Goal: Contribute content: Contribute content

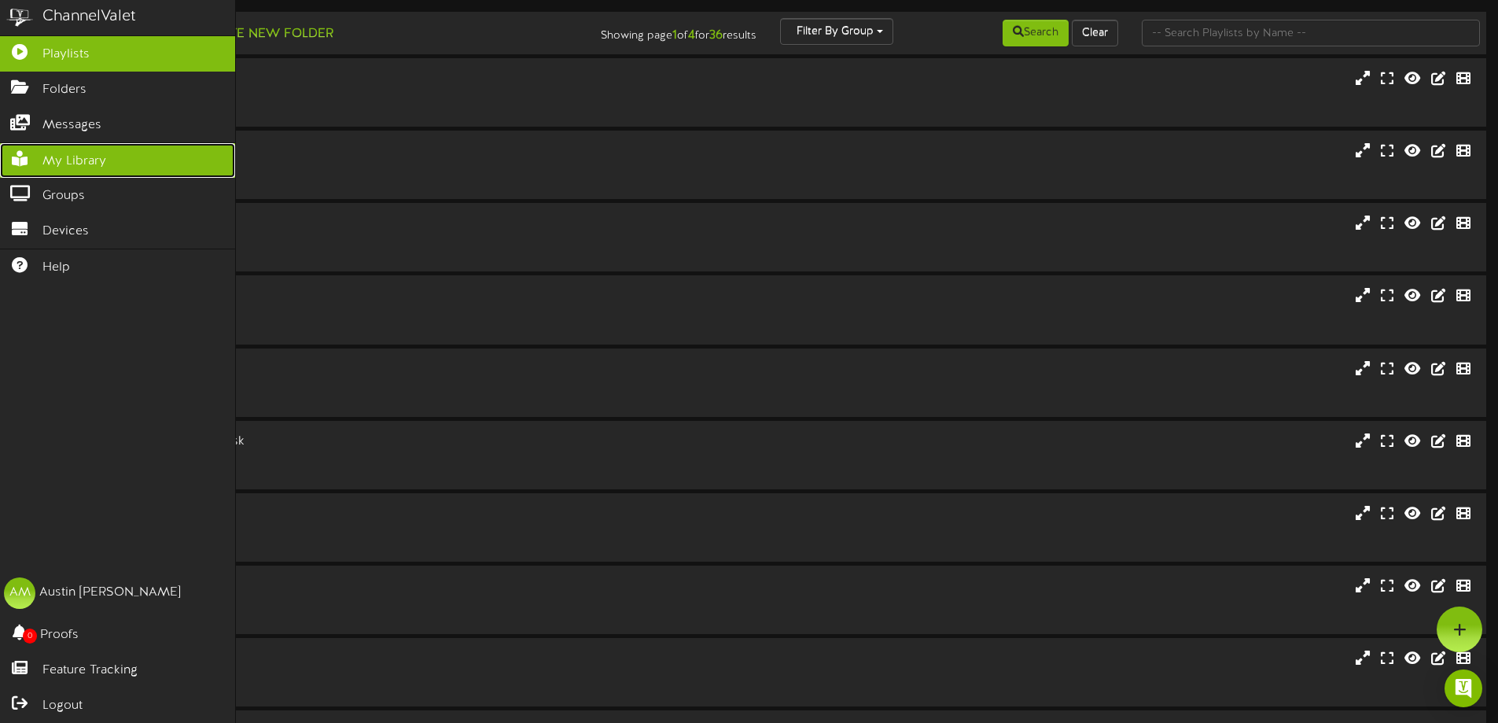
click at [24, 157] on icon at bounding box center [19, 157] width 39 height 12
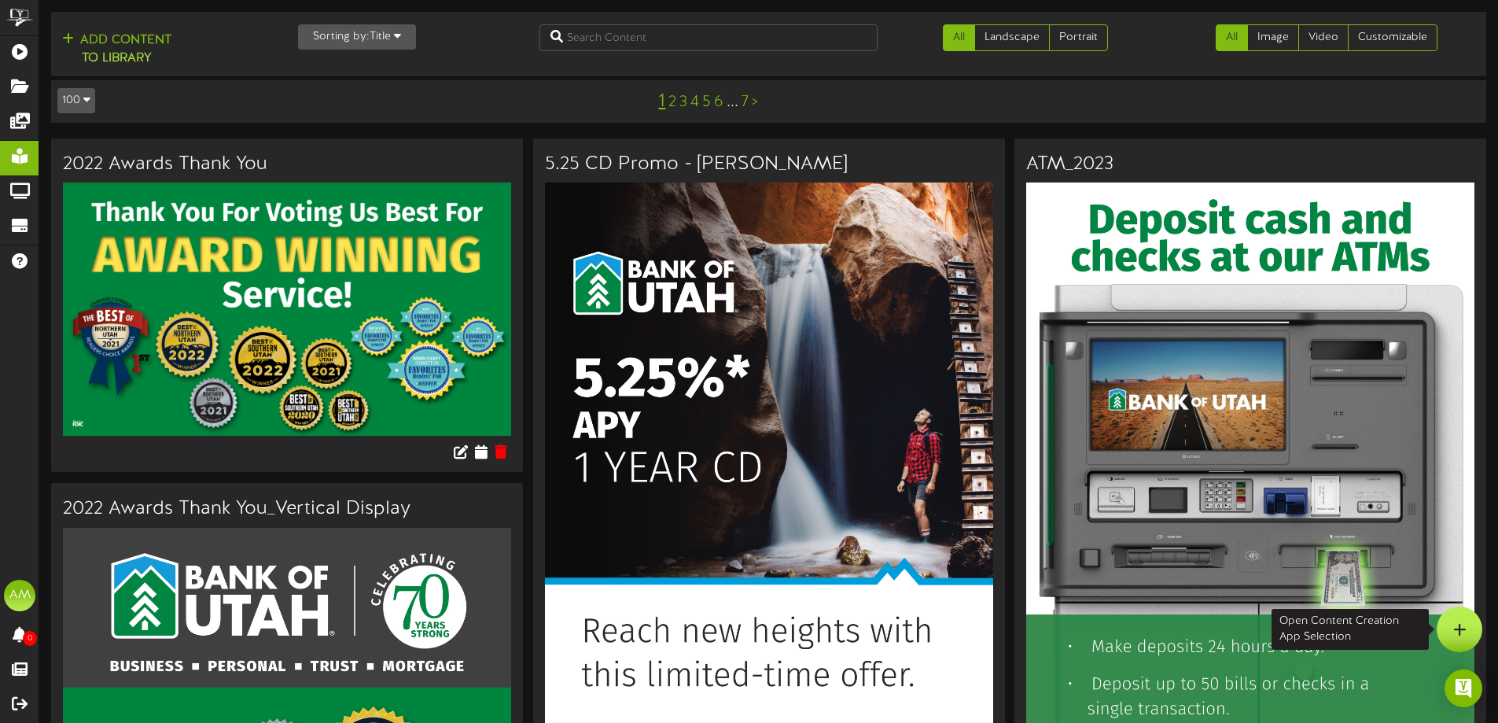
click at [1450, 625] on div at bounding box center [1460, 629] width 46 height 46
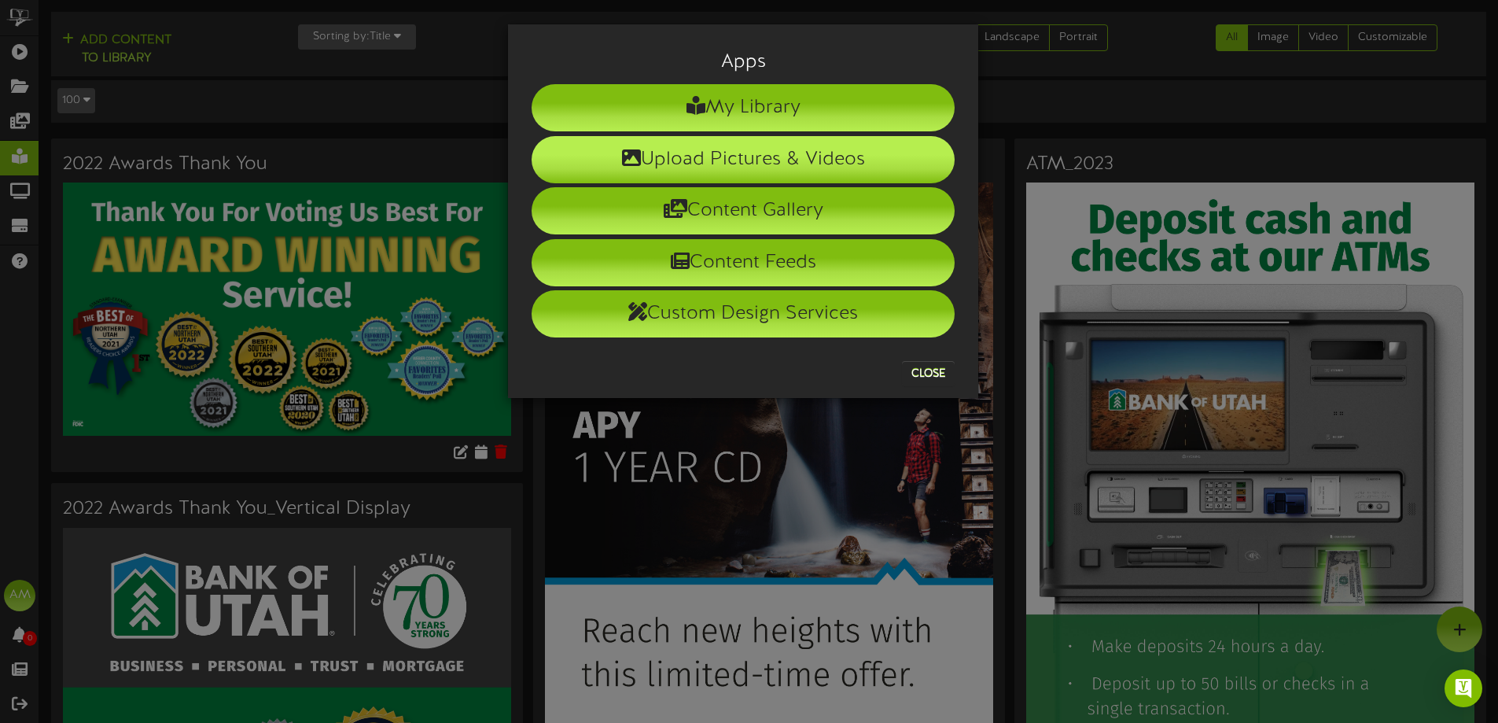
click at [698, 171] on li "Upload Pictures & Videos" at bounding box center [743, 159] width 423 height 47
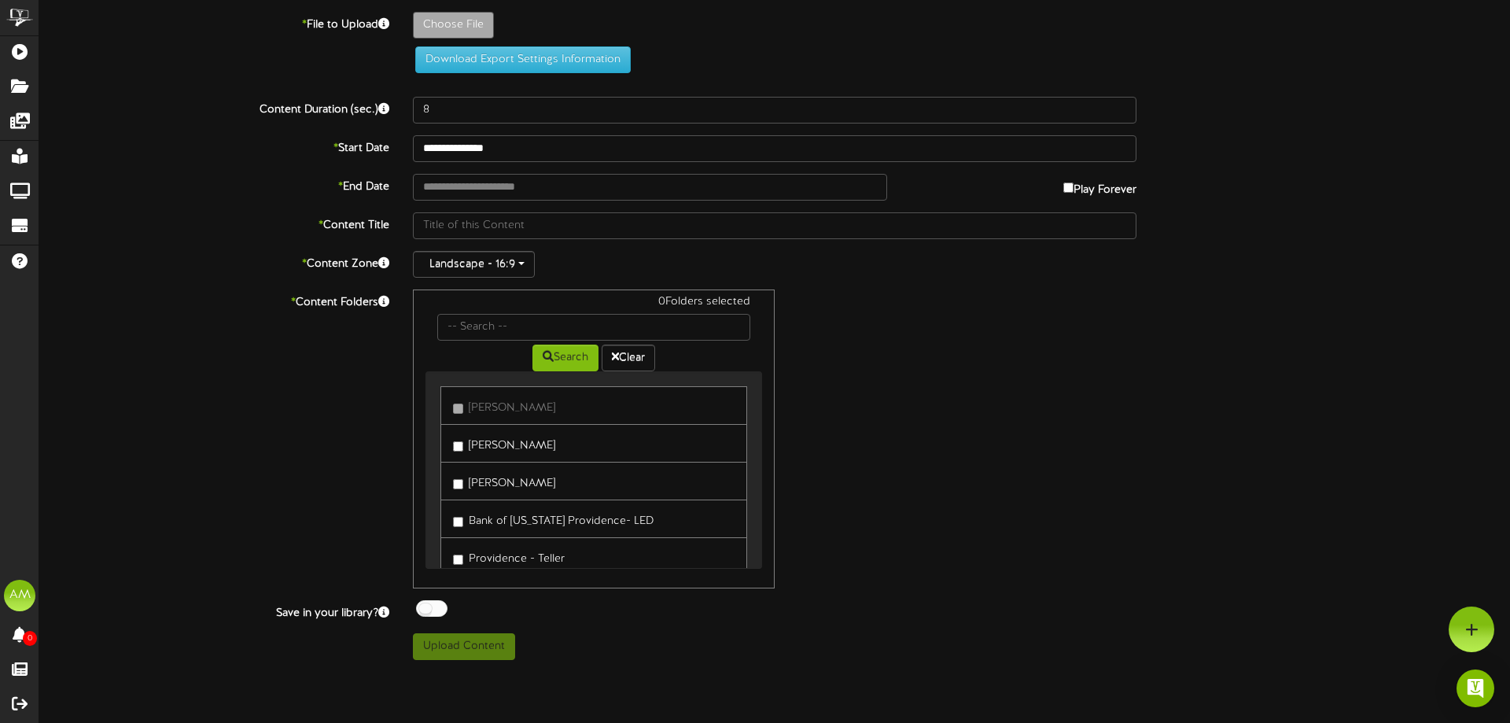
click at [547, 458] on link "[PERSON_NAME]" at bounding box center [593, 443] width 307 height 39
click at [512, 454] on link "[PERSON_NAME]" at bounding box center [593, 443] width 307 height 39
click at [510, 442] on label "[PERSON_NAME]" at bounding box center [504, 443] width 102 height 21
click at [507, 470] on label "[PERSON_NAME]" at bounding box center [504, 480] width 102 height 21
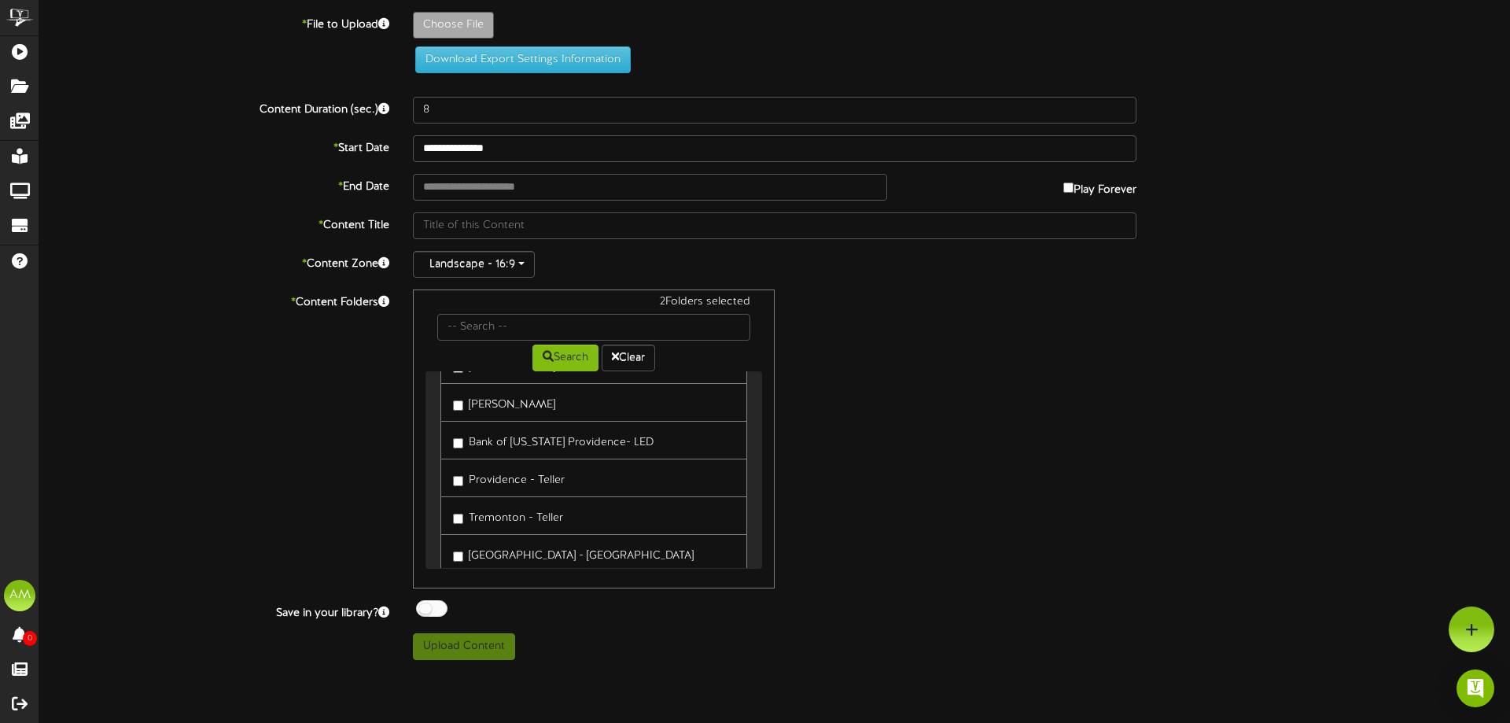
click at [512, 474] on label "Providence - Teller" at bounding box center [509, 477] width 112 height 21
click at [518, 502] on link "Tremonton - Teller" at bounding box center [593, 515] width 307 height 39
click at [518, 517] on label "Tremonton - Teller" at bounding box center [508, 515] width 110 height 21
click at [525, 536] on link "[GEOGRAPHIC_DATA] - [GEOGRAPHIC_DATA]" at bounding box center [593, 553] width 307 height 39
click at [529, 548] on label "[GEOGRAPHIC_DATA] - [GEOGRAPHIC_DATA]" at bounding box center [573, 553] width 241 height 21
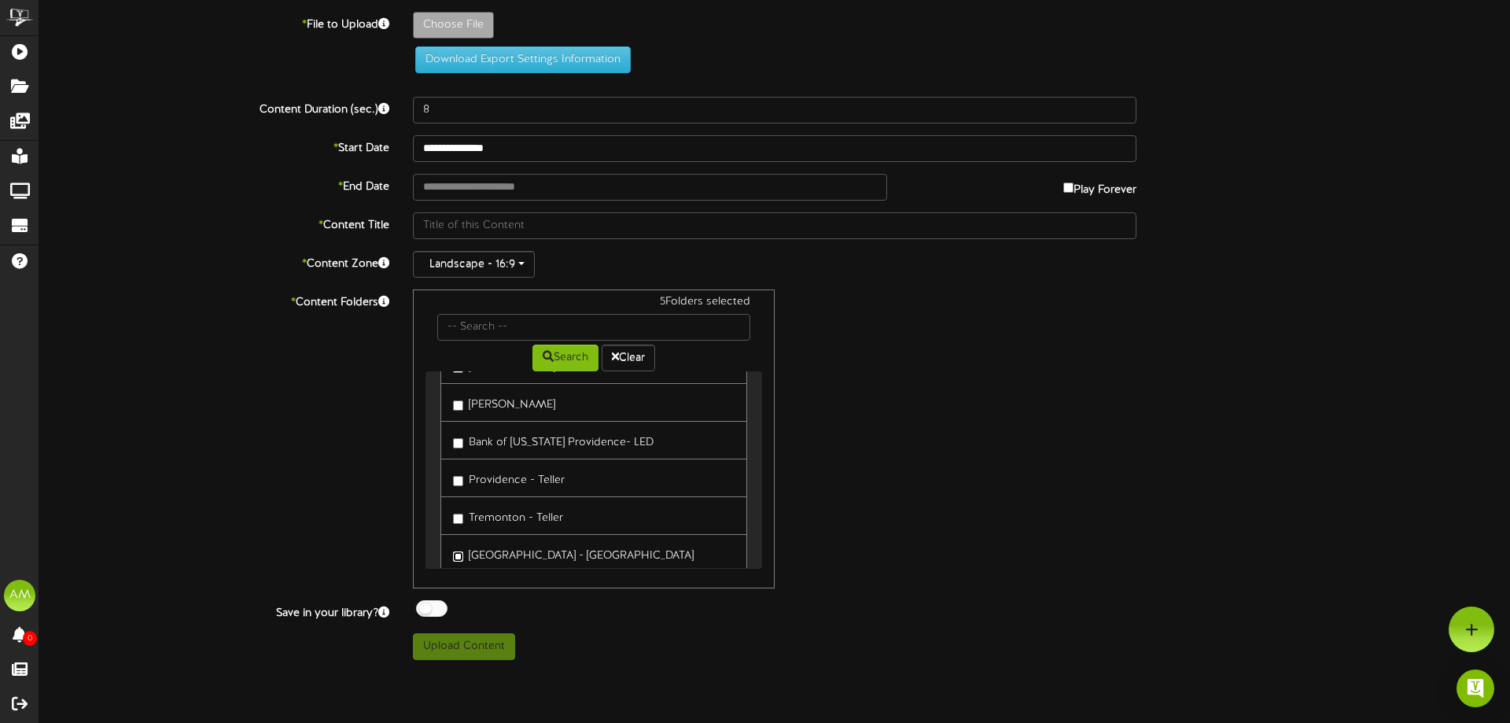
scroll to position [157, 0]
click at [518, 506] on label "[PERSON_NAME]" at bounding box center [504, 512] width 102 height 21
click at [527, 544] on label "South [PERSON_NAME]" at bounding box center [520, 550] width 135 height 21
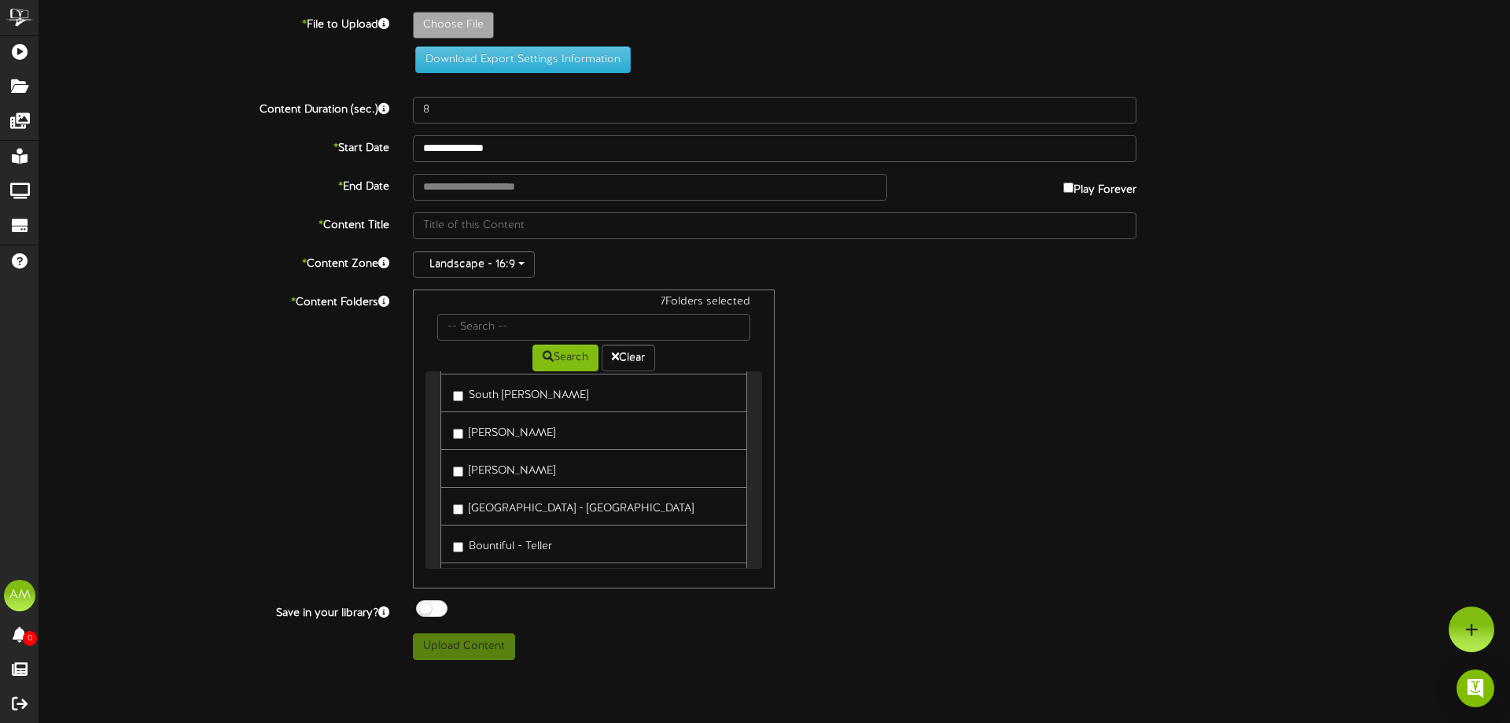
click at [511, 437] on label "[PERSON_NAME]" at bounding box center [504, 430] width 102 height 21
click at [506, 469] on label "[PERSON_NAME]" at bounding box center [504, 468] width 102 height 21
drag, startPoint x: 513, startPoint y: 499, endPoint x: 515, endPoint y: 529, distance: 30.0
click at [512, 500] on label "[GEOGRAPHIC_DATA] - [GEOGRAPHIC_DATA]" at bounding box center [573, 506] width 241 height 21
click at [518, 536] on label "Bountiful - Teller" at bounding box center [502, 543] width 99 height 21
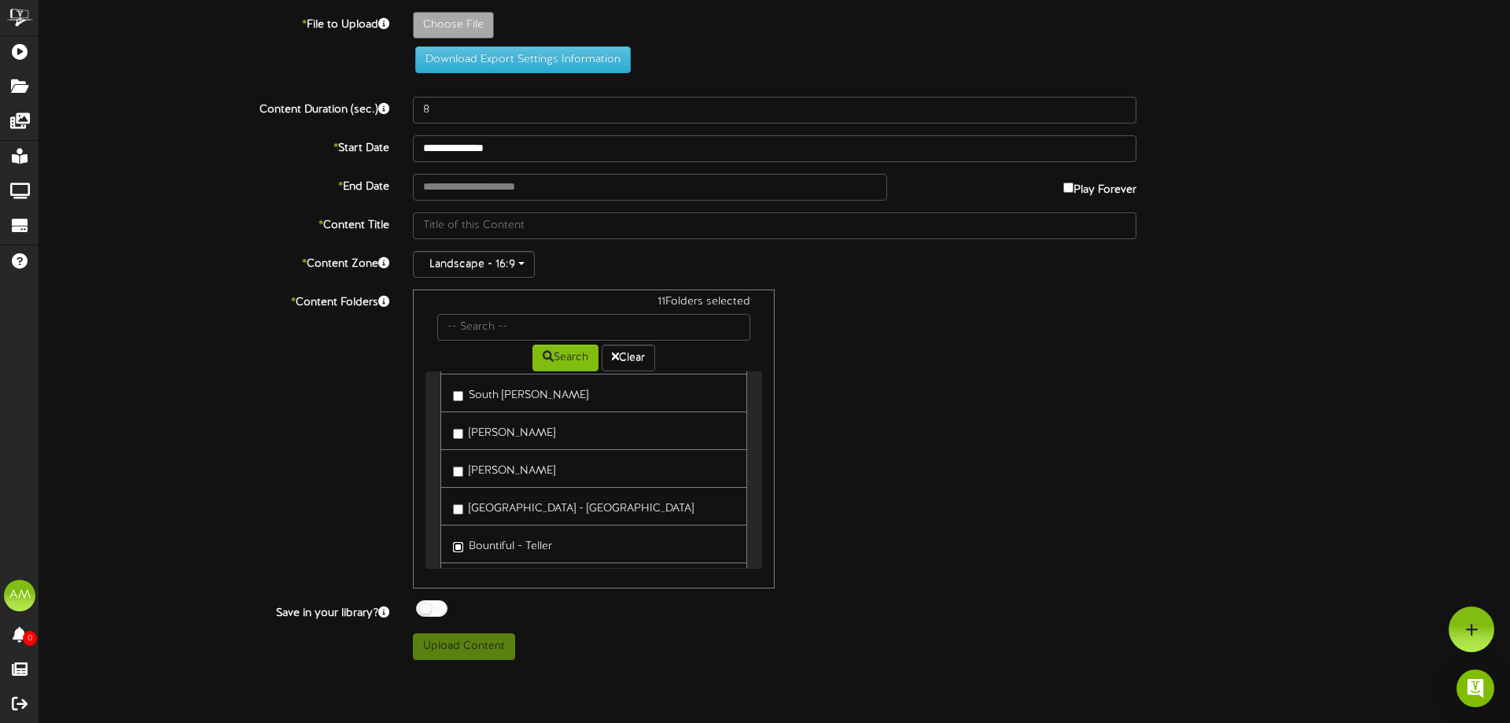
scroll to position [393, 0]
drag, startPoint x: 490, startPoint y: 504, endPoint x: 490, endPoint y: 516, distance: 11.8
click at [490, 505] on label "Redwood - Teller" at bounding box center [505, 502] width 104 height 21
click at [501, 541] on label "Heber City - Teller" at bounding box center [507, 540] width 109 height 21
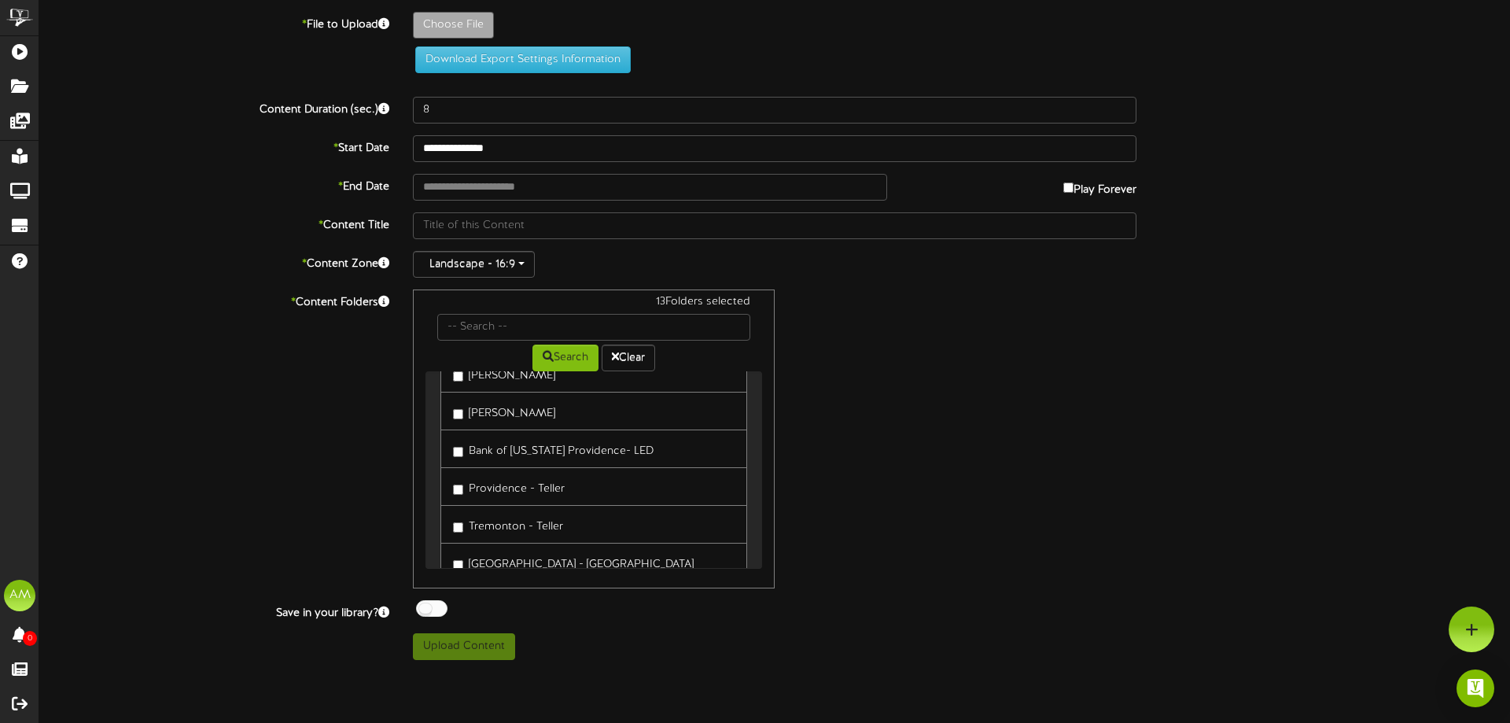
scroll to position [0, 0]
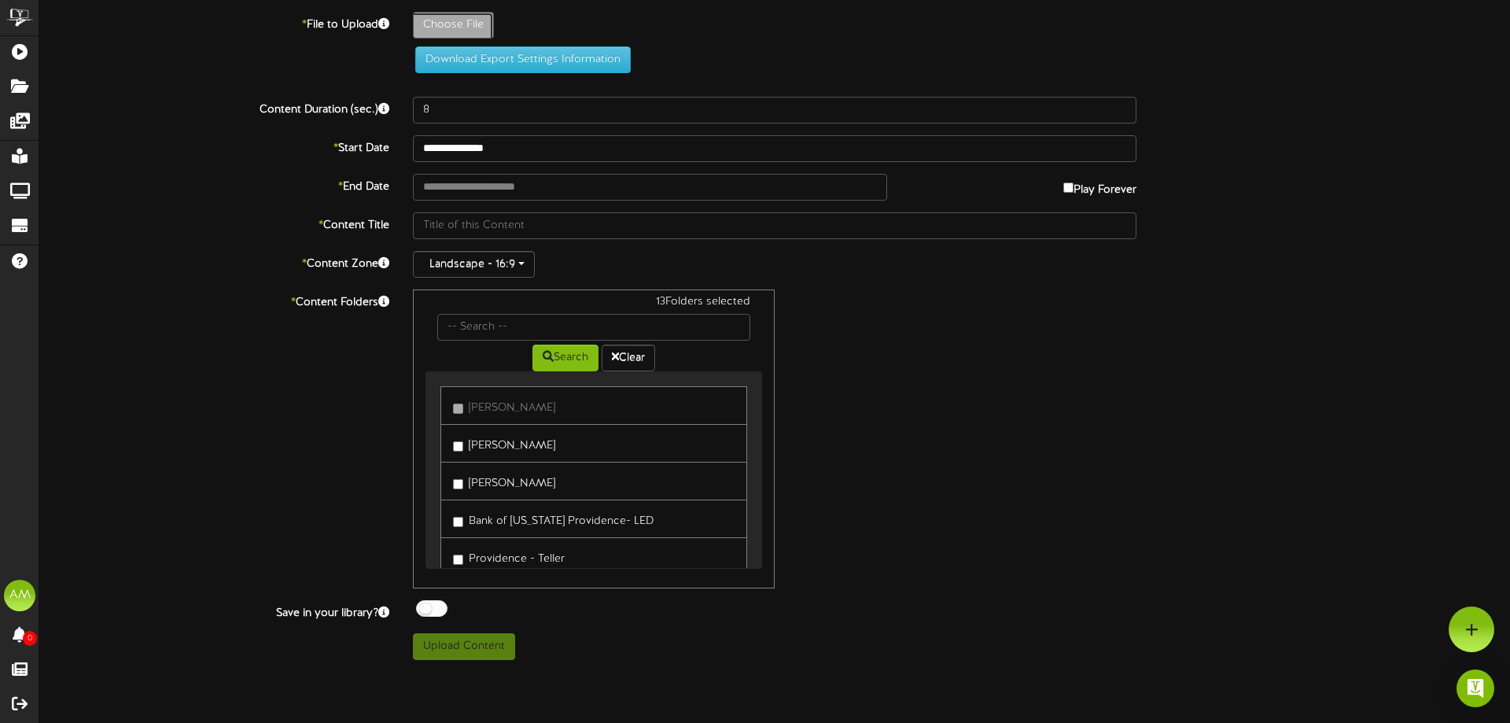
click at [504, 258] on button "Landscape - 16:9" at bounding box center [474, 264] width 122 height 27
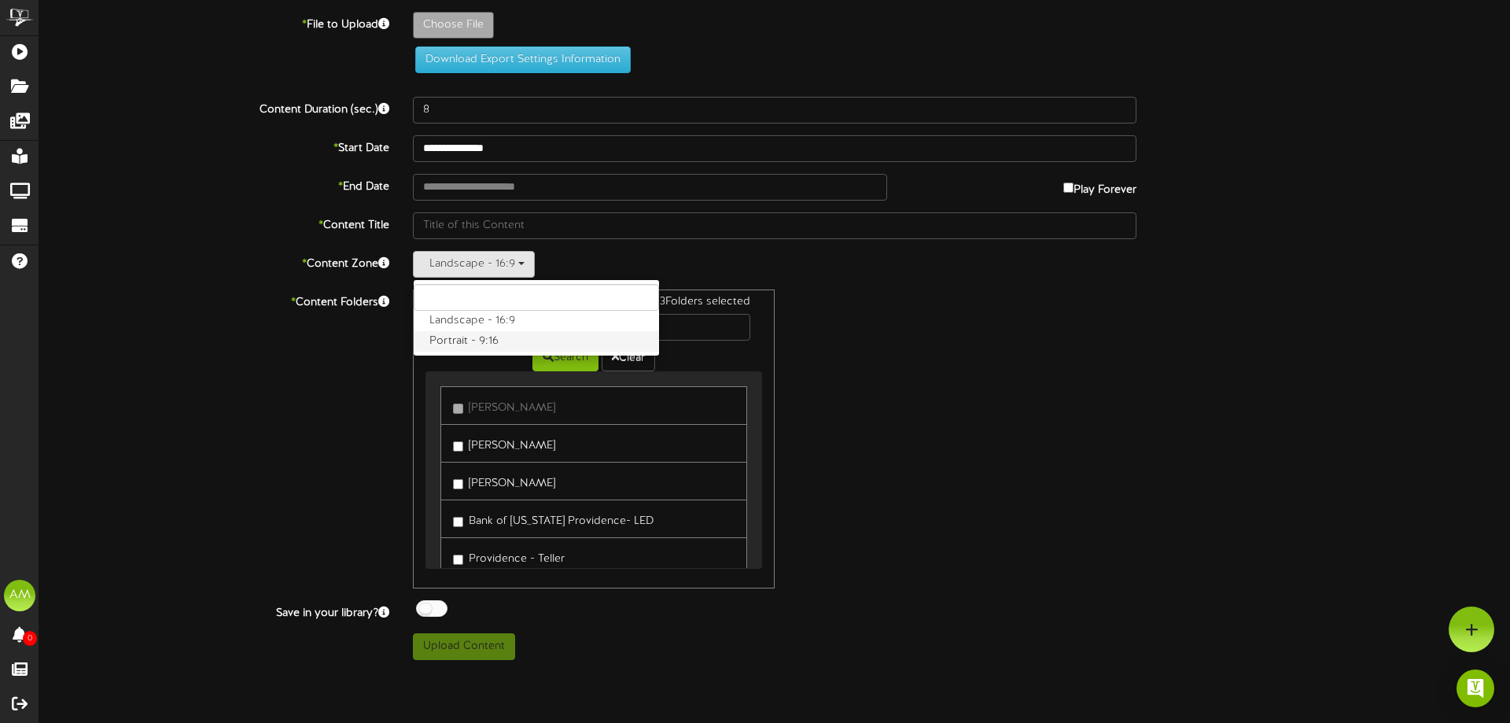
click at [505, 345] on label "Portrait - 9:16" at bounding box center [536, 341] width 245 height 20
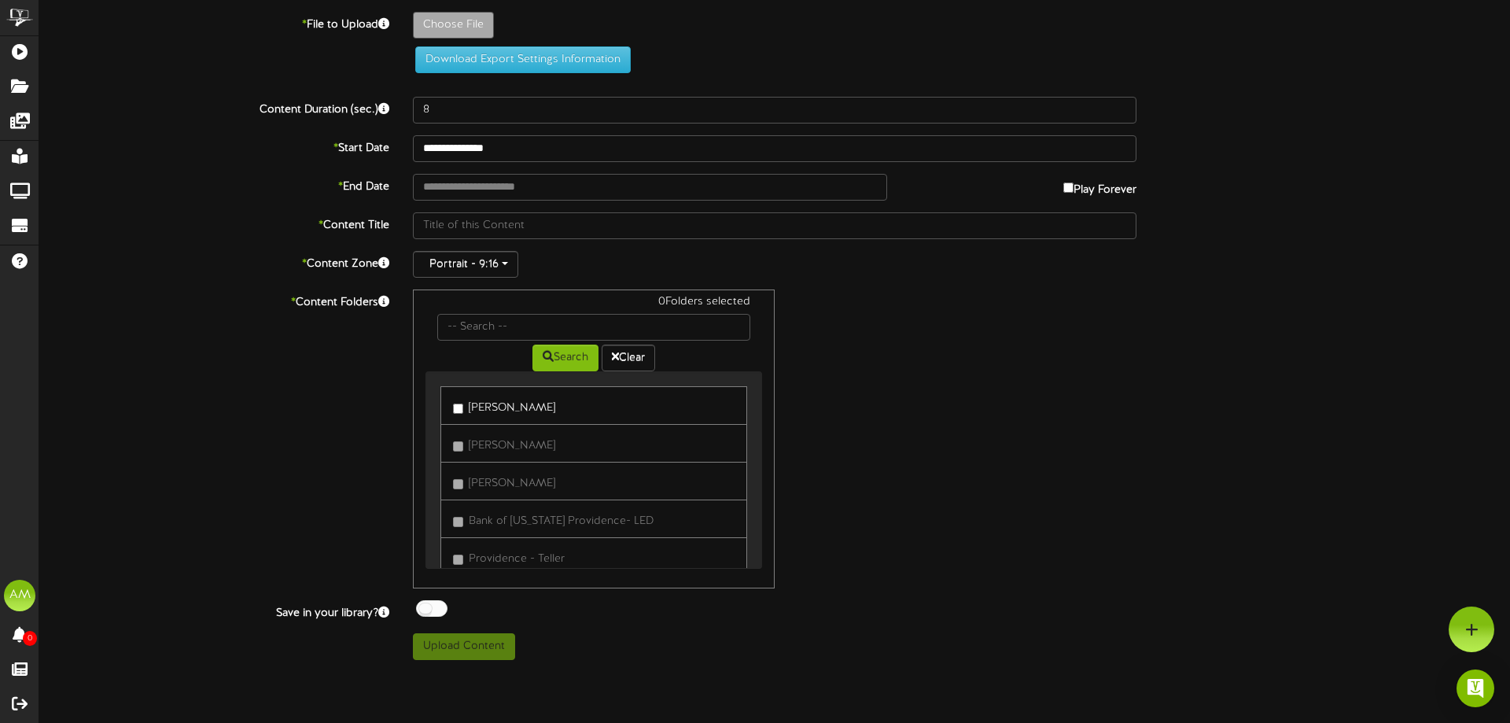
click at [499, 404] on label "[PERSON_NAME]" at bounding box center [504, 405] width 102 height 21
click at [515, 447] on link "Provo Kiosk" at bounding box center [593, 459] width 307 height 39
click at [516, 449] on label "Provo Kiosk" at bounding box center [491, 458] width 77 height 21
click at [524, 485] on link "Providence Kiosk" at bounding box center [593, 496] width 307 height 39
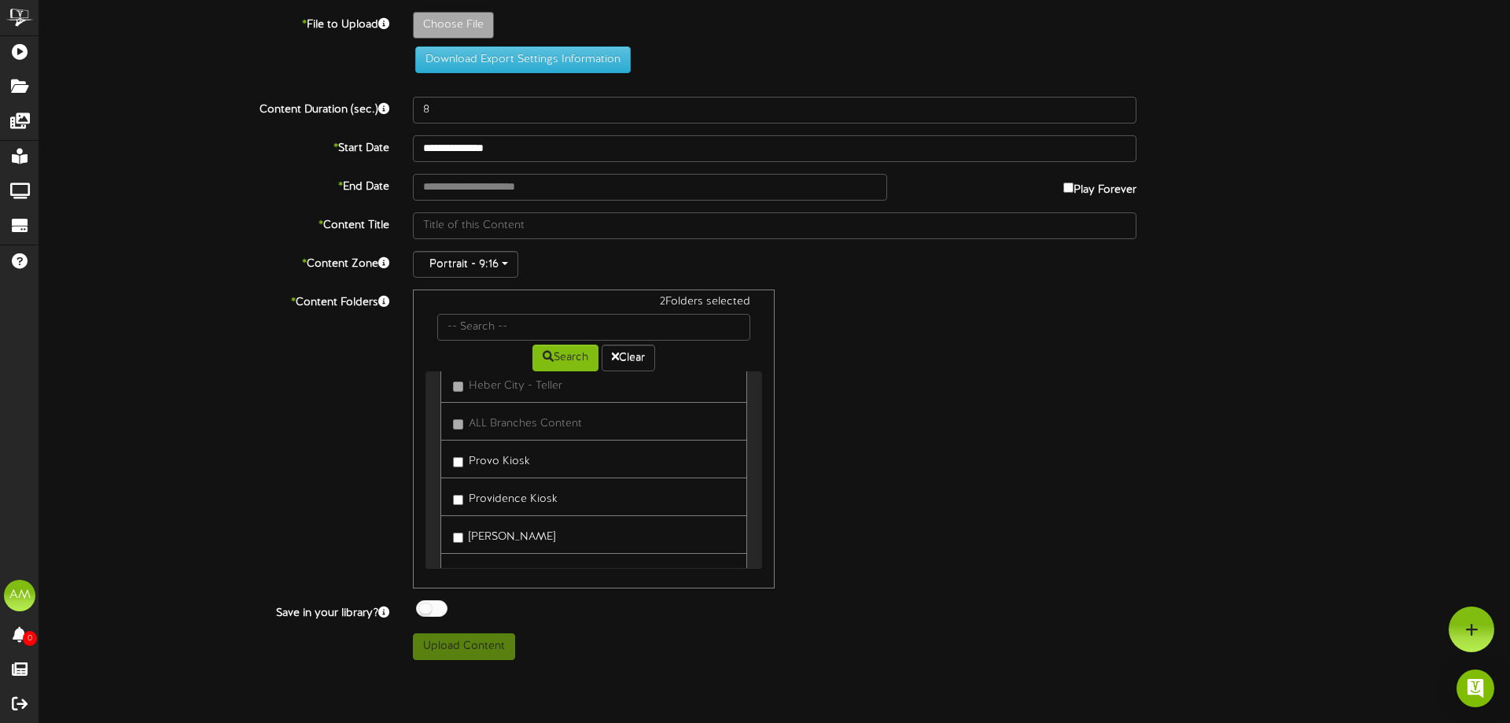
click at [522, 497] on label "Providence Kiosk" at bounding box center [505, 496] width 105 height 21
click at [518, 522] on link "[PERSON_NAME]" at bounding box center [593, 534] width 307 height 39
click at [522, 525] on label "[PERSON_NAME]" at bounding box center [504, 534] width 102 height 21
click at [493, 405] on label "[PERSON_NAME]" at bounding box center [504, 414] width 102 height 21
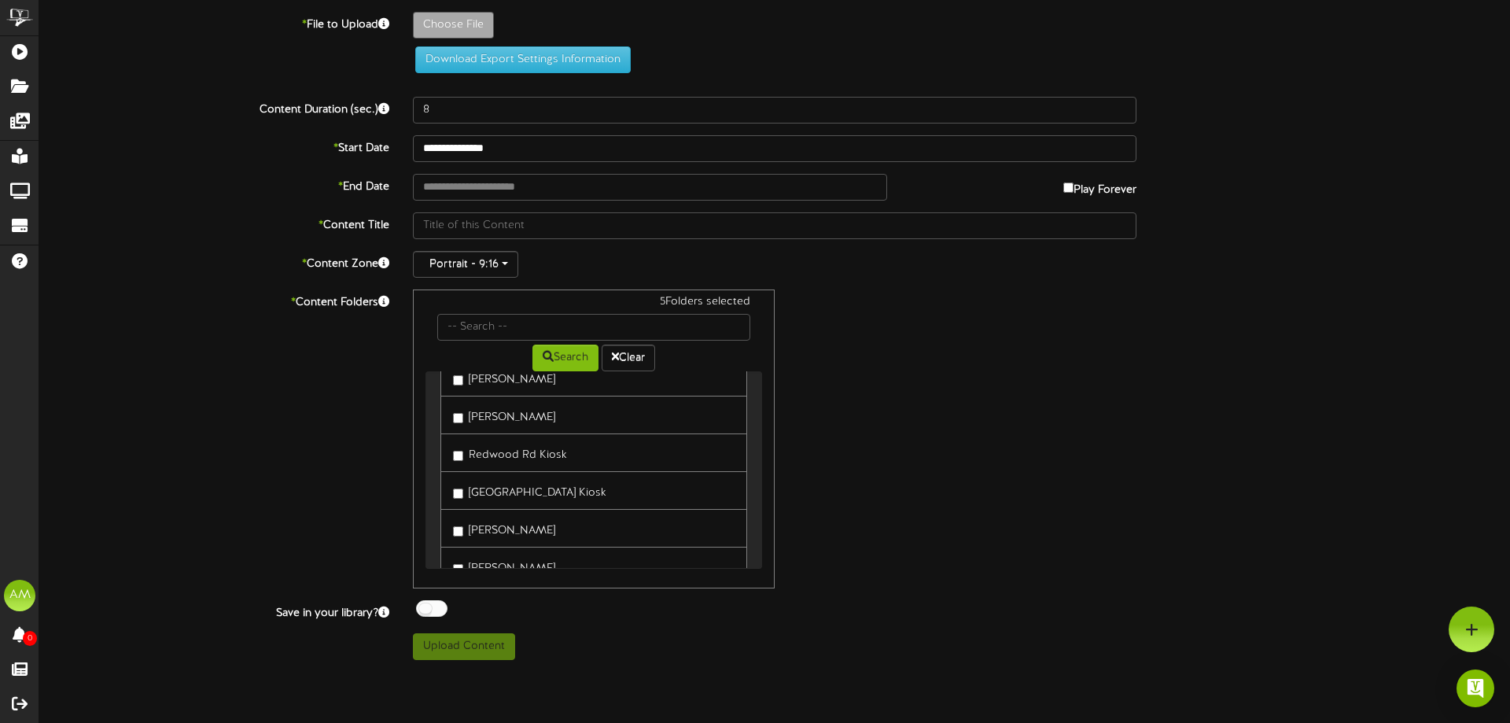
click at [497, 525] on label "[PERSON_NAME]" at bounding box center [504, 528] width 102 height 21
click at [497, 504] on link "[GEOGRAPHIC_DATA] Kiosk" at bounding box center [593, 490] width 307 height 39
click at [500, 471] on link "[GEOGRAPHIC_DATA] Kiosk" at bounding box center [593, 490] width 307 height 39
click at [505, 458] on label "Redwood Rd Kiosk" at bounding box center [510, 452] width 114 height 21
click at [503, 488] on label "[GEOGRAPHIC_DATA] Kiosk" at bounding box center [529, 490] width 153 height 21
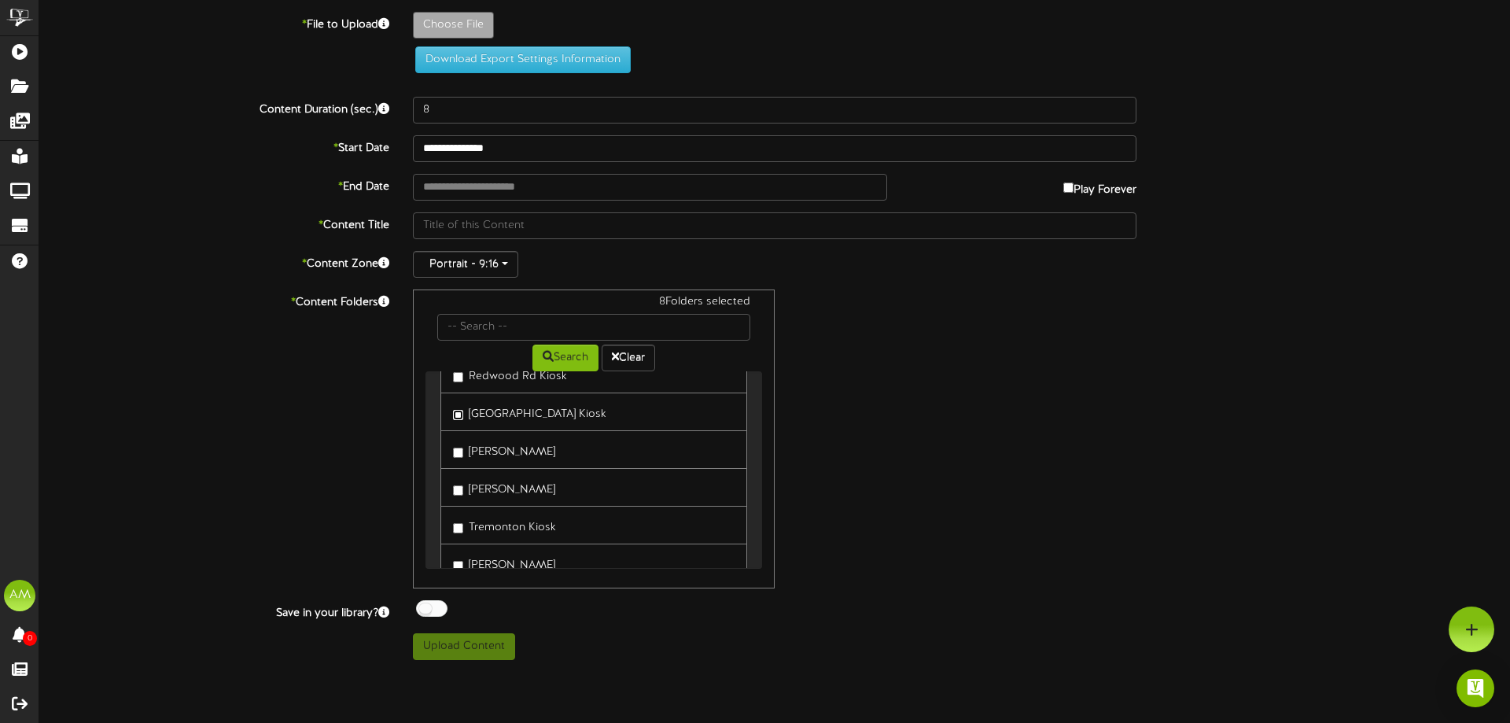
scroll to position [865, 0]
drag, startPoint x: 516, startPoint y: 451, endPoint x: 492, endPoint y: 368, distance: 86.1
click at [516, 449] on label "Tremonton Kiosk" at bounding box center [504, 446] width 103 height 21
click at [491, 398] on label "[PERSON_NAME]" at bounding box center [504, 408] width 102 height 21
click at [499, 491] on label "[PERSON_NAME]" at bounding box center [504, 484] width 102 height 21
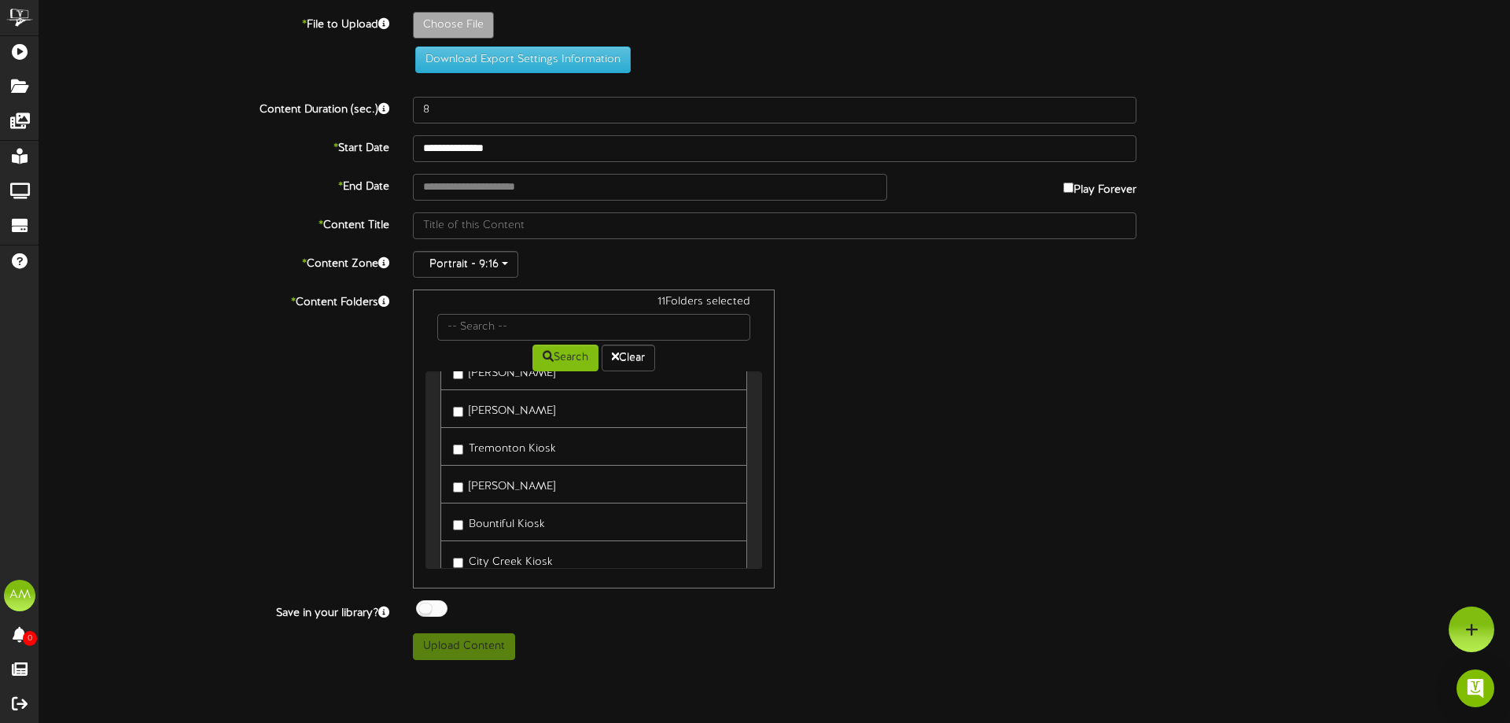
click at [500, 510] on link "Bountiful Kiosk" at bounding box center [593, 522] width 307 height 39
click at [500, 518] on label "Bountiful Kiosk" at bounding box center [499, 521] width 92 height 21
click at [512, 547] on link "City Creek Kiosk" at bounding box center [593, 559] width 307 height 39
click at [511, 552] on label "City Creek Kiosk" at bounding box center [503, 559] width 100 height 21
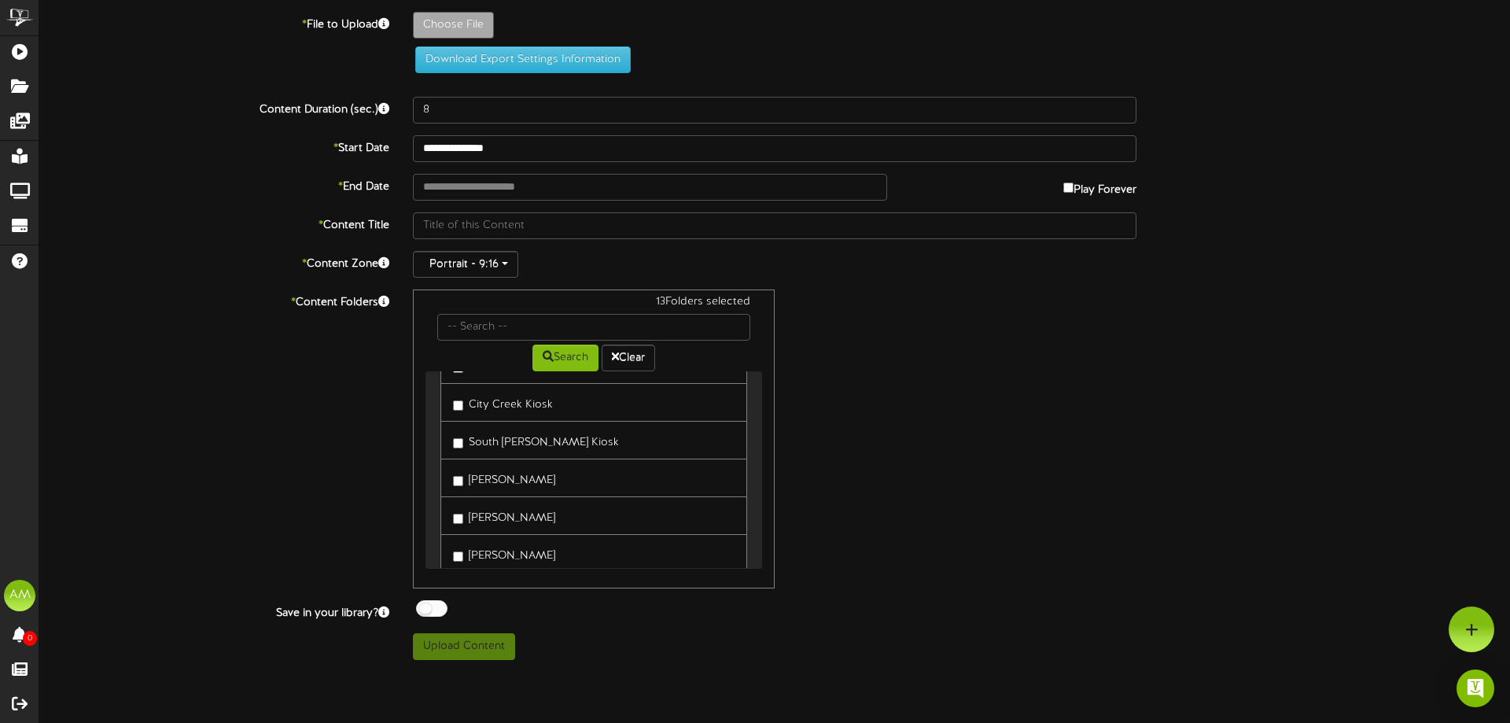
click at [493, 481] on label "[PERSON_NAME]" at bounding box center [504, 477] width 102 height 21
click at [492, 445] on label "South [PERSON_NAME] Kiosk" at bounding box center [536, 439] width 166 height 21
click at [492, 537] on link "[PERSON_NAME]" at bounding box center [593, 553] width 307 height 39
drag, startPoint x: 489, startPoint y: 528, endPoint x: 489, endPoint y: 546, distance: 18.1
click at [488, 527] on link "[PERSON_NAME]" at bounding box center [593, 515] width 307 height 39
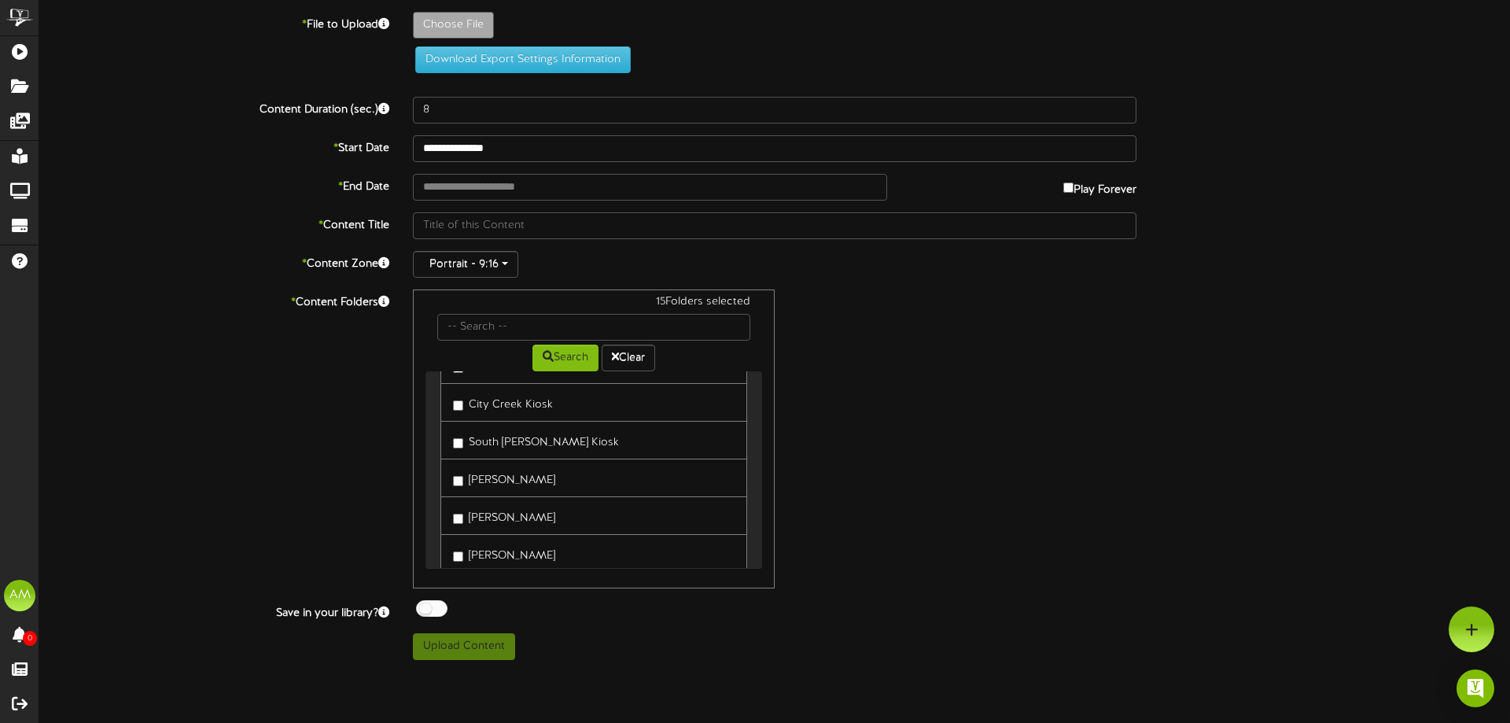
click at [489, 546] on label "[PERSON_NAME]" at bounding box center [504, 553] width 102 height 21
click at [496, 525] on label "[PERSON_NAME]" at bounding box center [504, 515] width 102 height 21
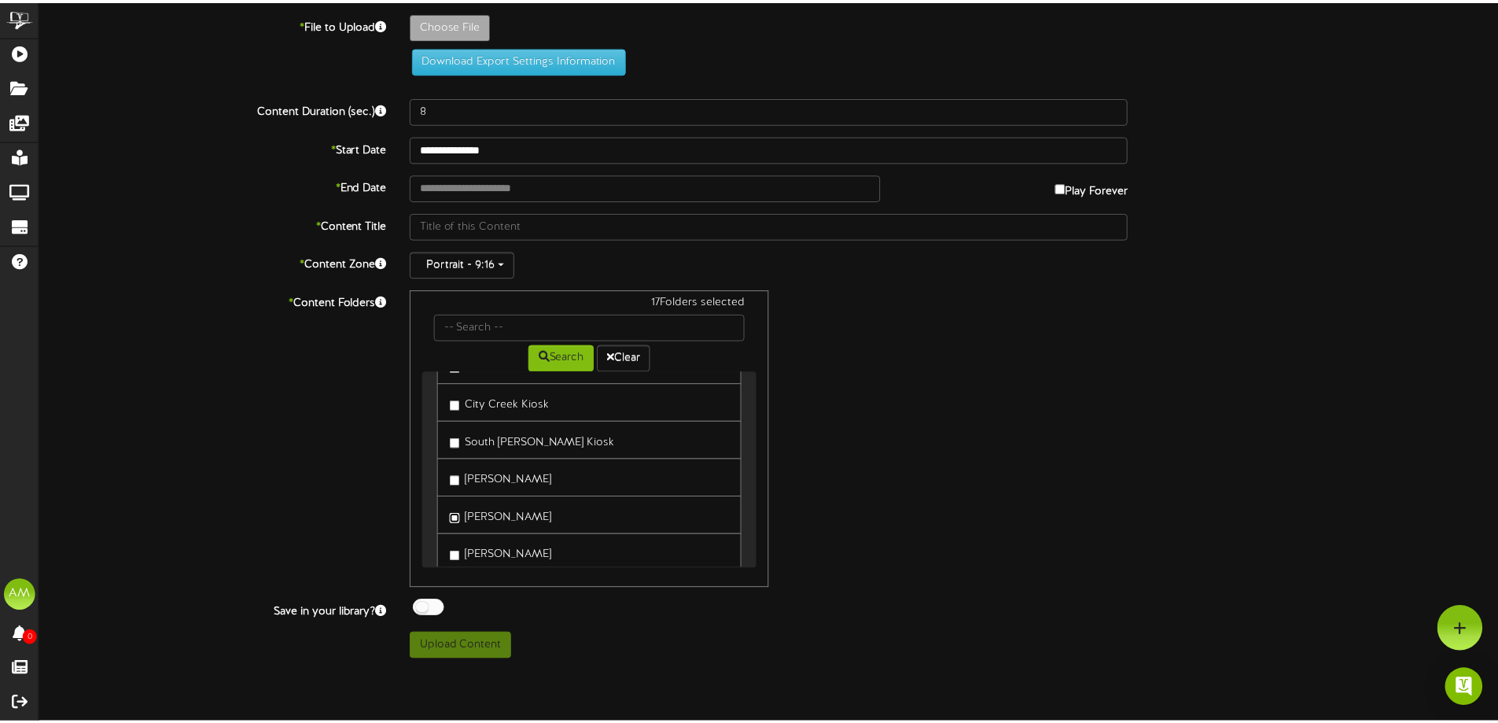
scroll to position [1171, 0]
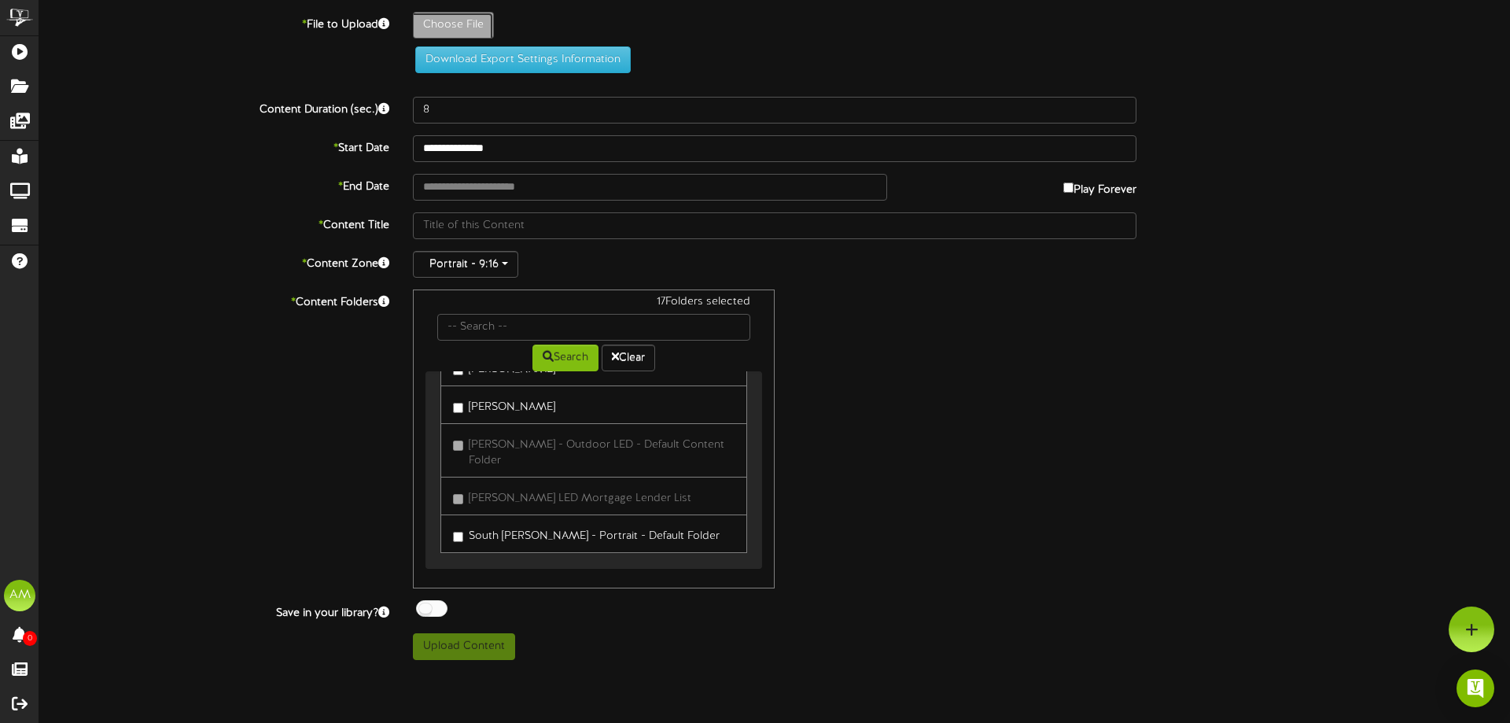
type input "**********"
type input "WTWRecapkiosk"
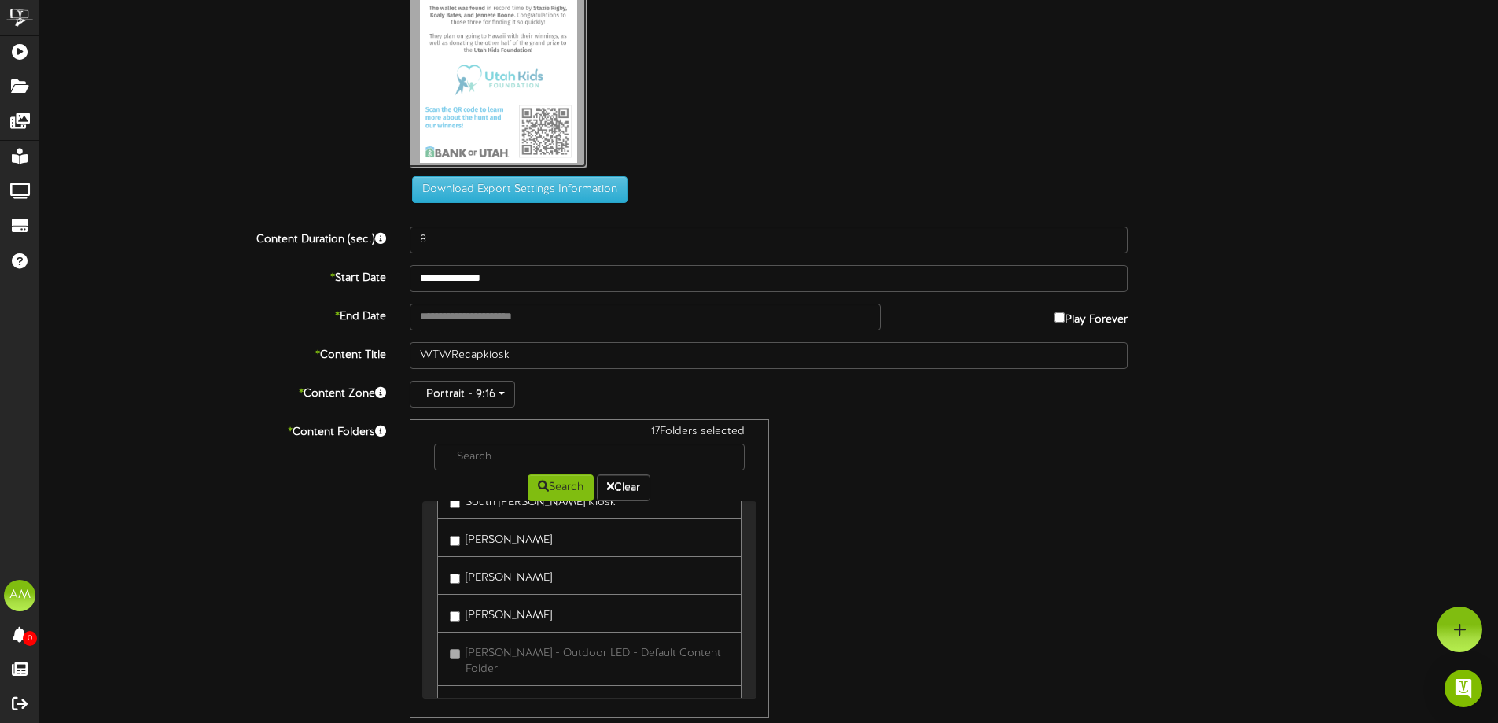
scroll to position [229, 0]
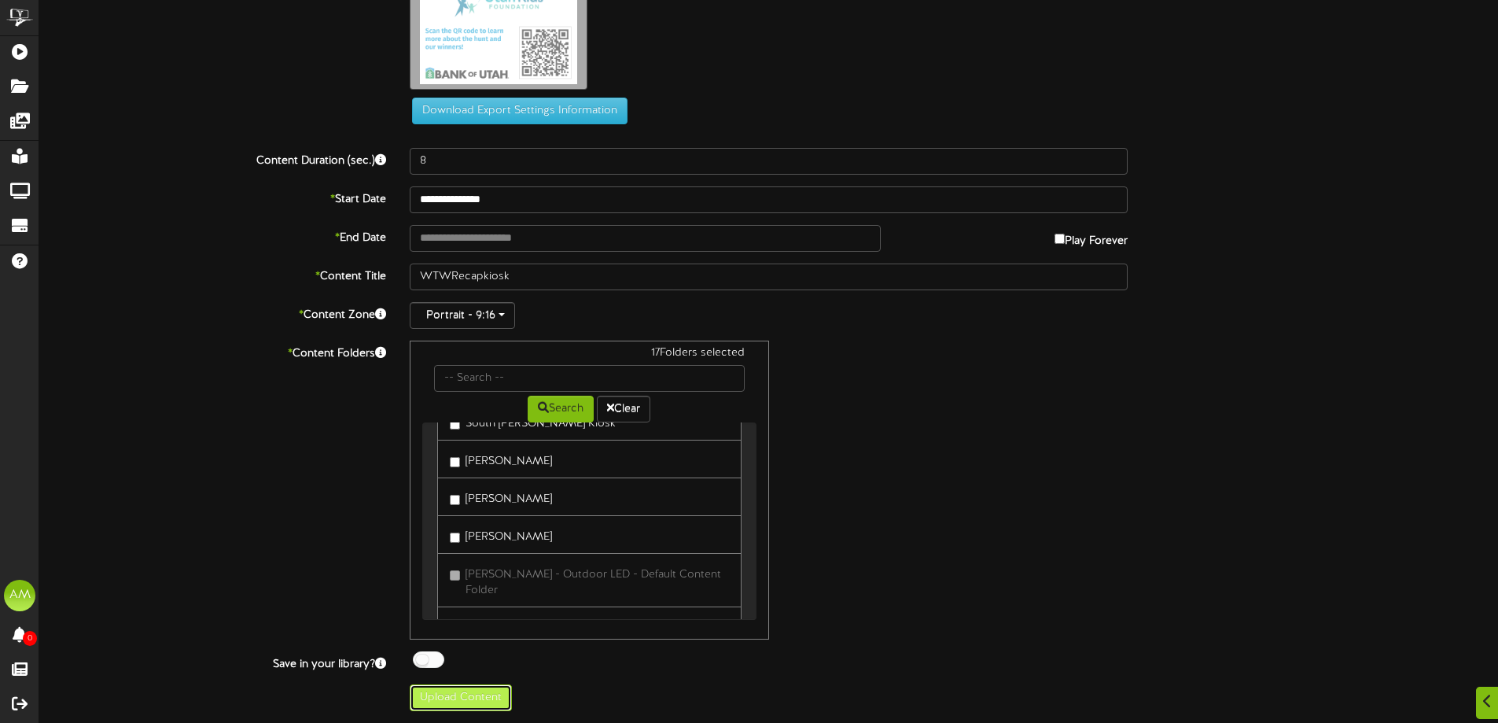
click at [462, 706] on button "Upload Content" at bounding box center [461, 697] width 102 height 27
type input "**********"
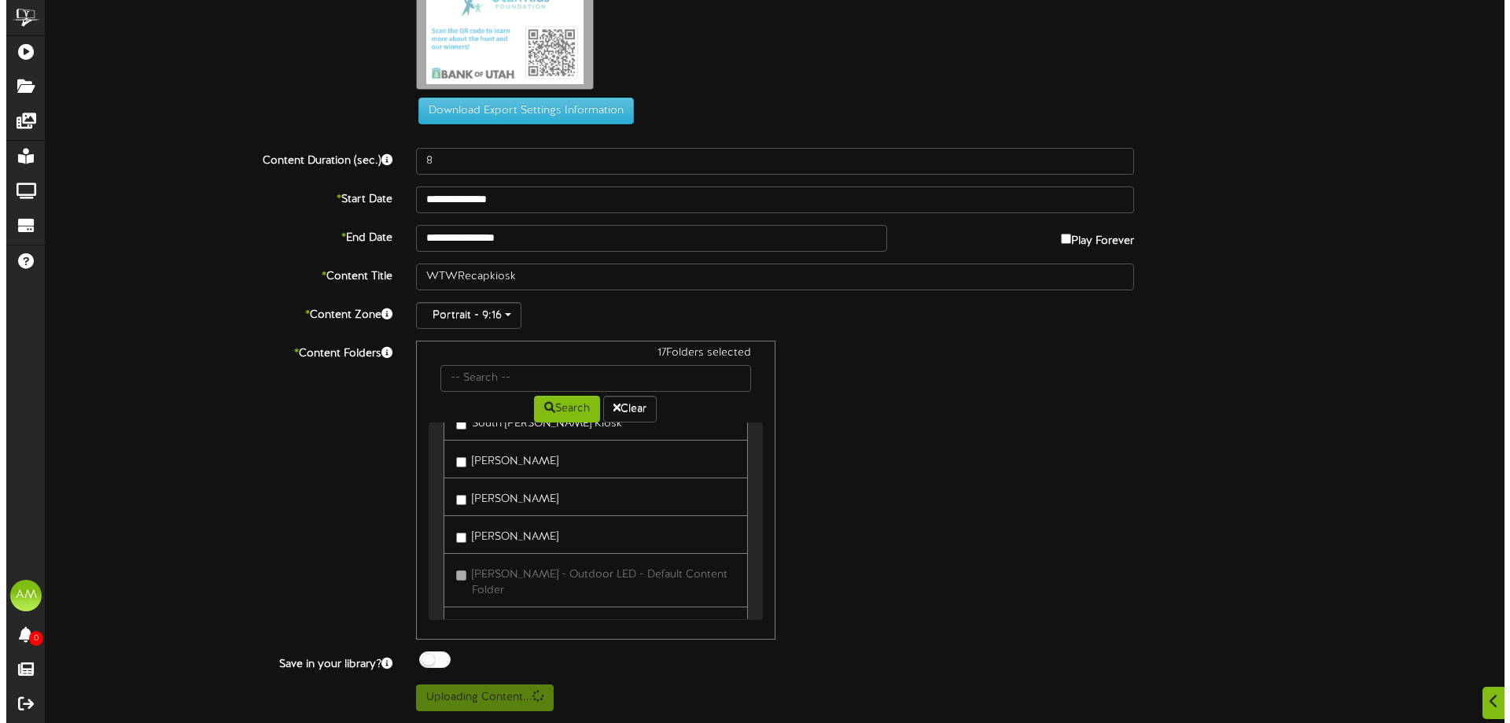
scroll to position [0, 0]
